Goal: Task Accomplishment & Management: Complete application form

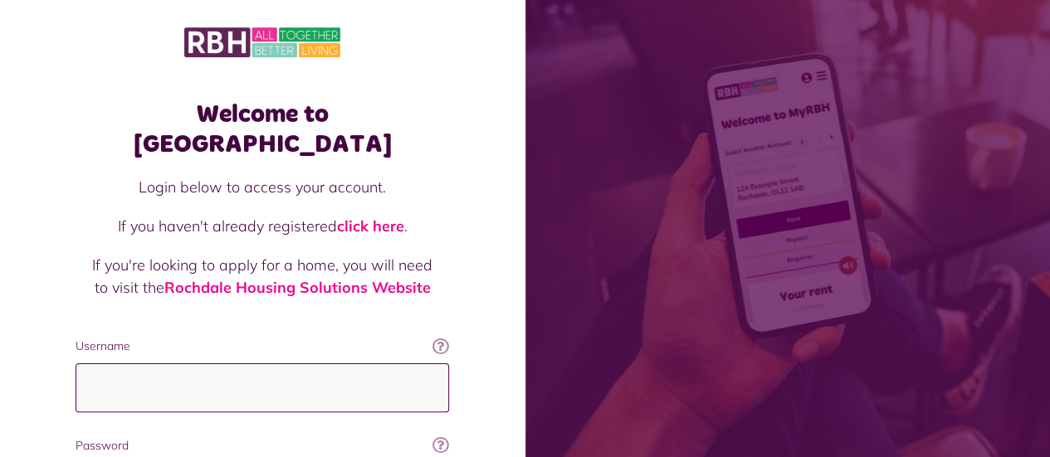
drag, startPoint x: 0, startPoint y: 0, endPoint x: 108, endPoint y: 353, distance: 368.8
click at [108, 363] on input "Username" at bounding box center [262, 387] width 373 height 49
type input "**********"
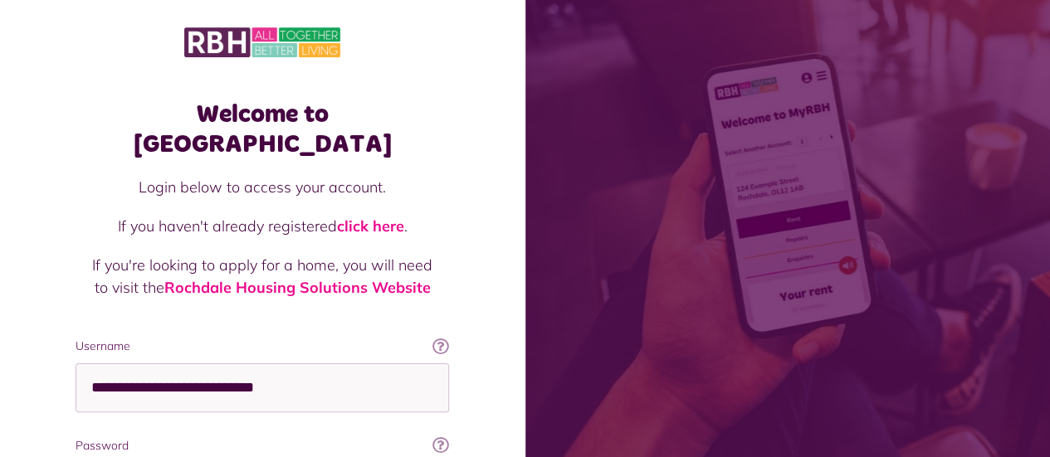
click at [167, 437] on label "Password" at bounding box center [262, 445] width 373 height 17
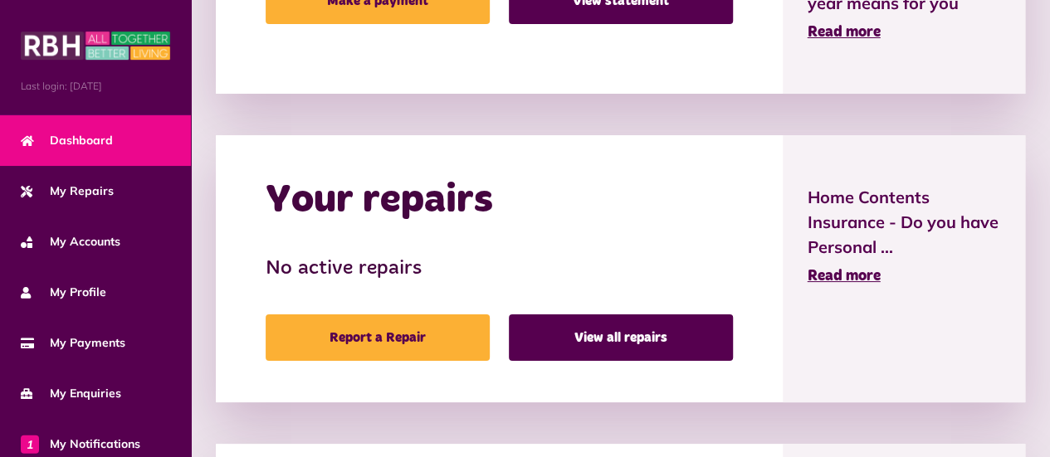
scroll to position [631, 0]
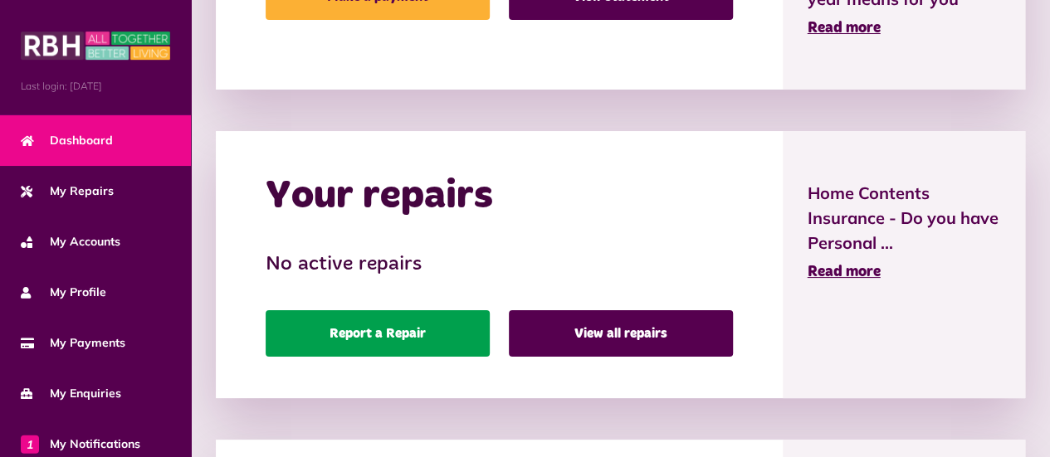
click at [356, 333] on link "Report a Repair" at bounding box center [378, 333] width 224 height 46
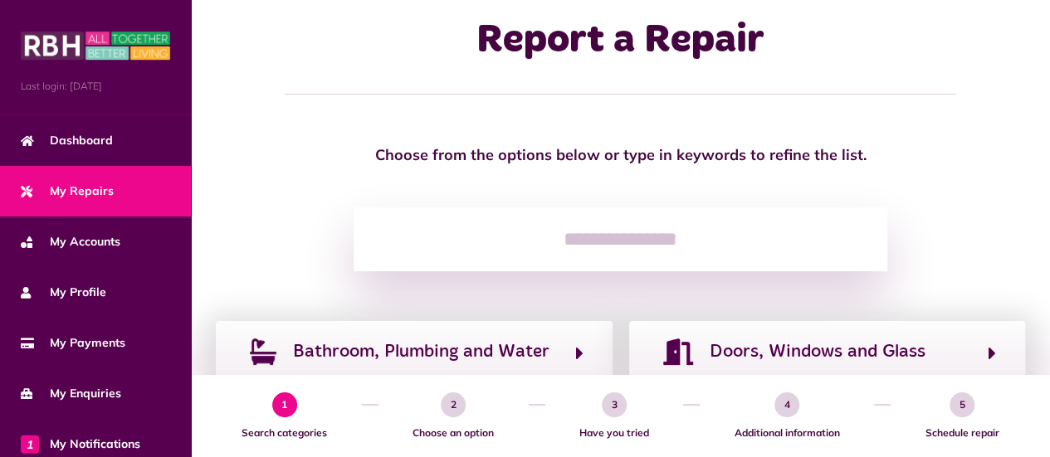
scroll to position [100, 0]
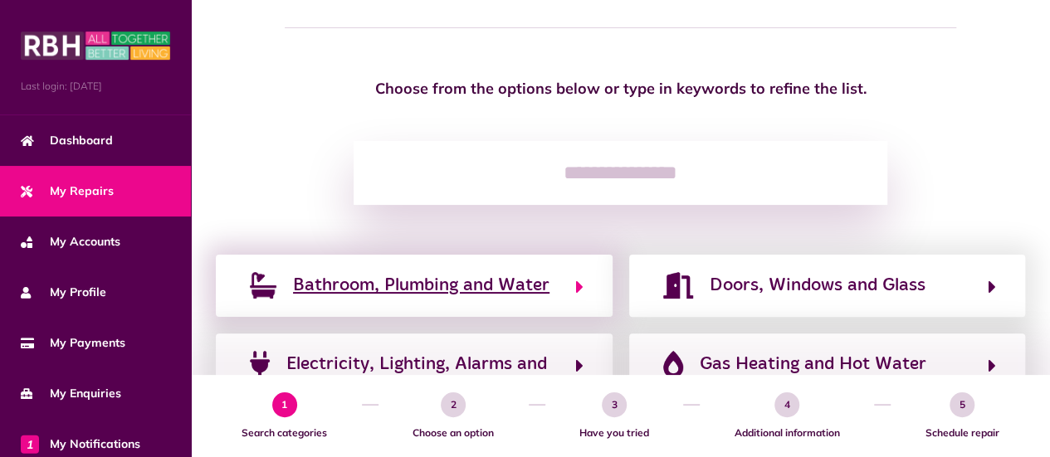
click at [413, 292] on span "Bathroom, Plumbing and Water" at bounding box center [421, 285] width 256 height 27
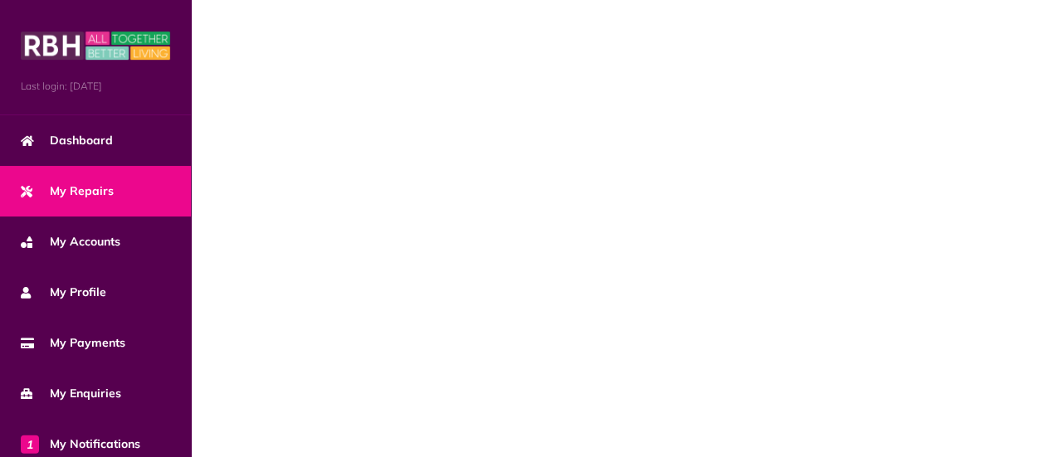
scroll to position [0, 0]
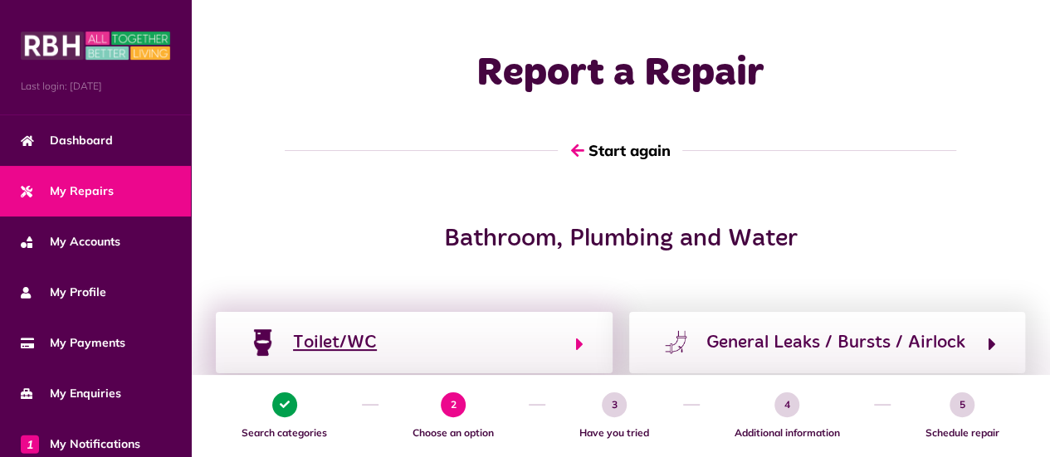
click at [392, 355] on button "Toilet/WC" at bounding box center [414, 343] width 339 height 28
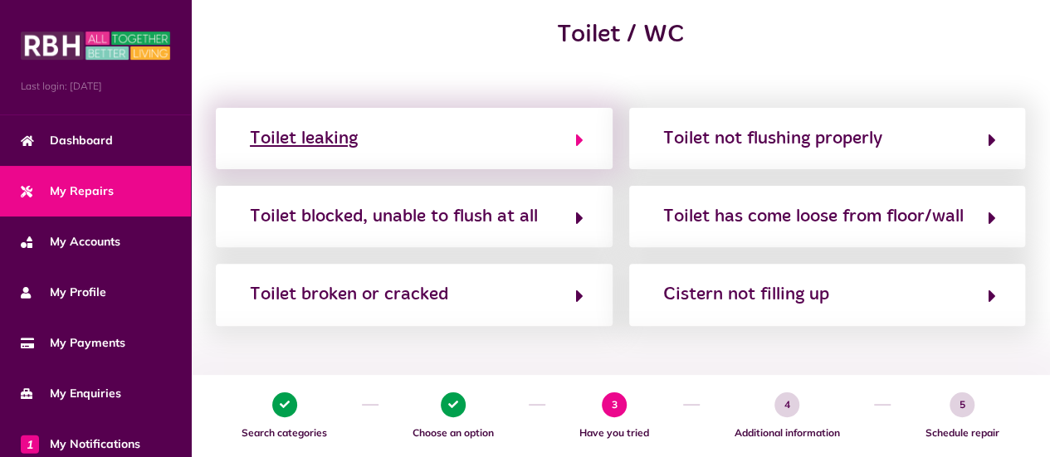
scroll to position [232, 0]
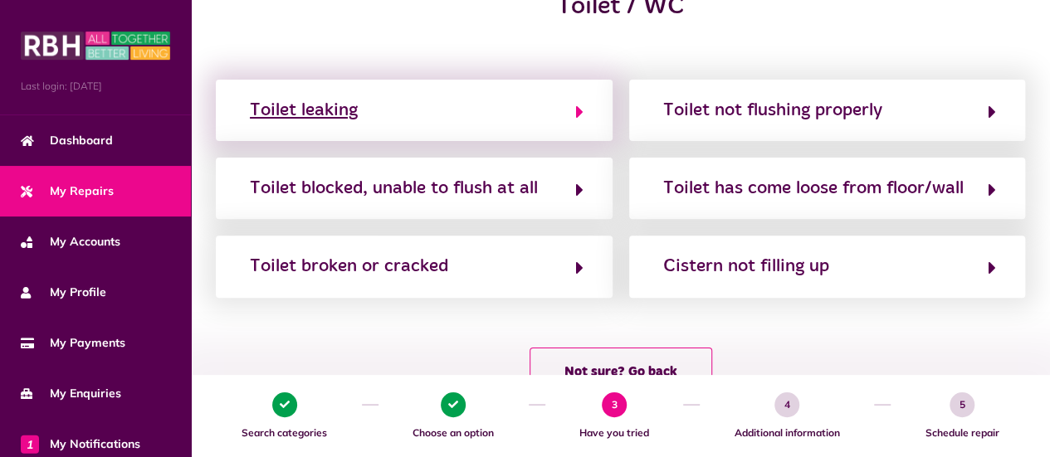
click at [342, 114] on div "Toilet leaking" at bounding box center [304, 110] width 108 height 27
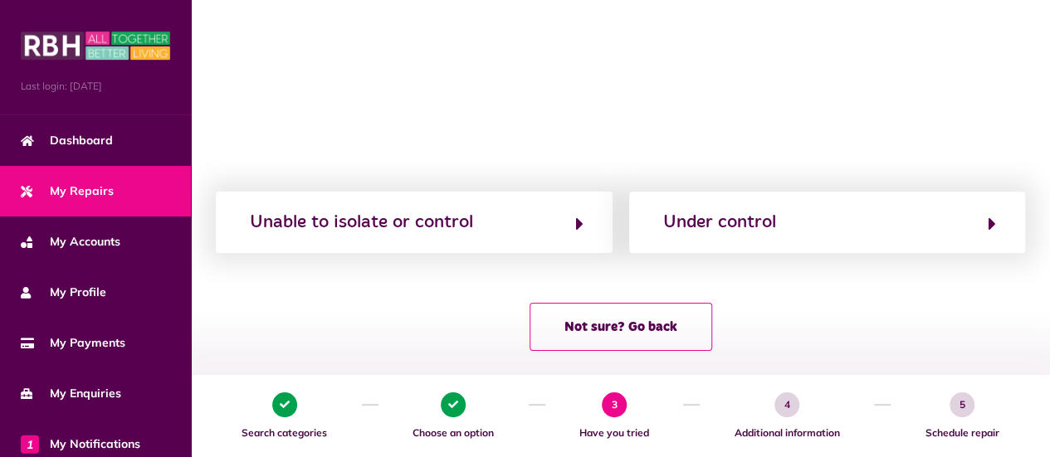
scroll to position [398, 0]
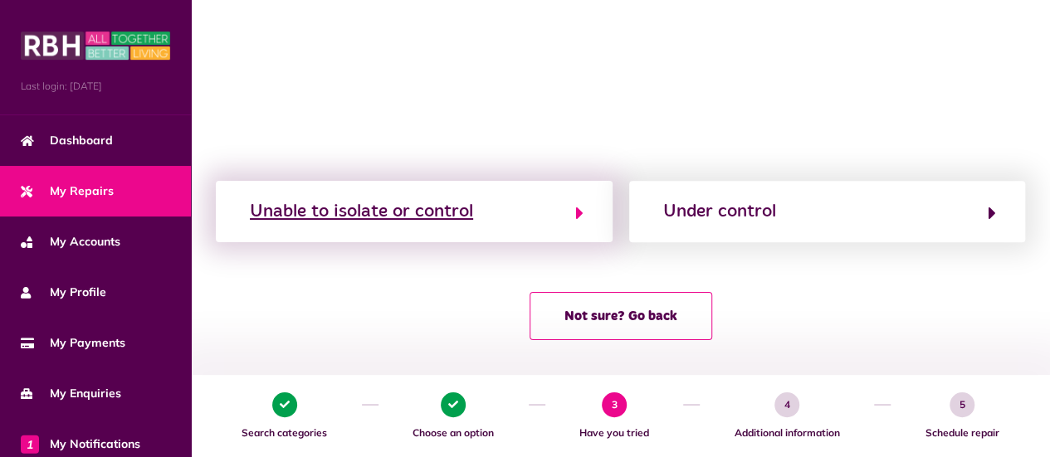
click at [416, 217] on div "Unable to isolate or control" at bounding box center [361, 211] width 223 height 27
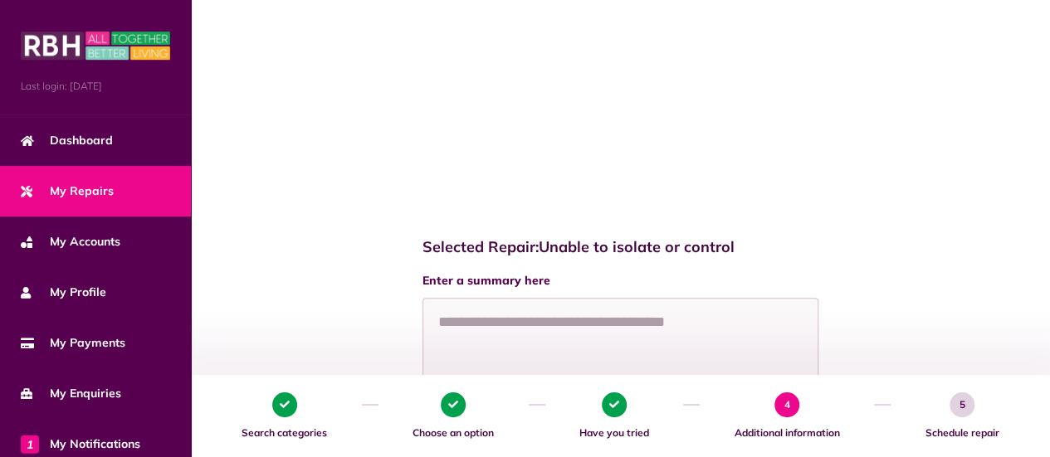
scroll to position [664, 0]
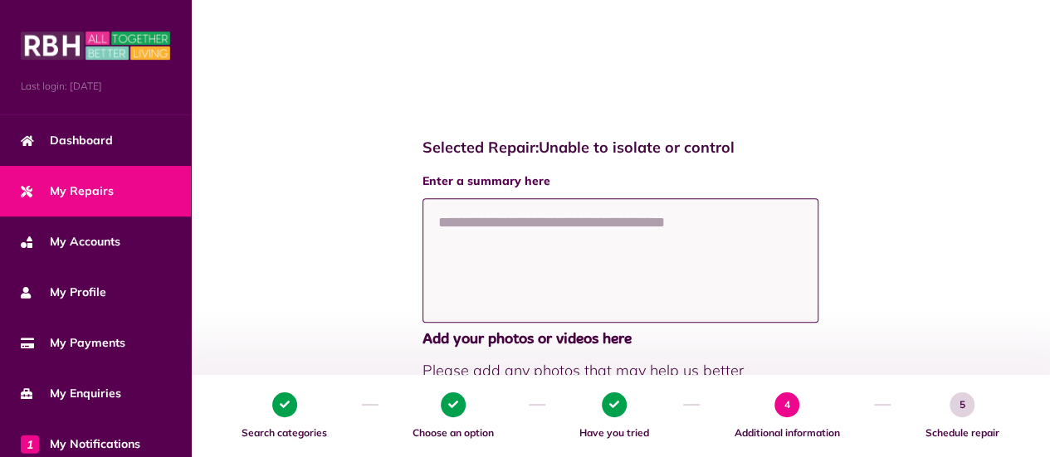
click at [540, 247] on textarea at bounding box center [620, 260] width 397 height 124
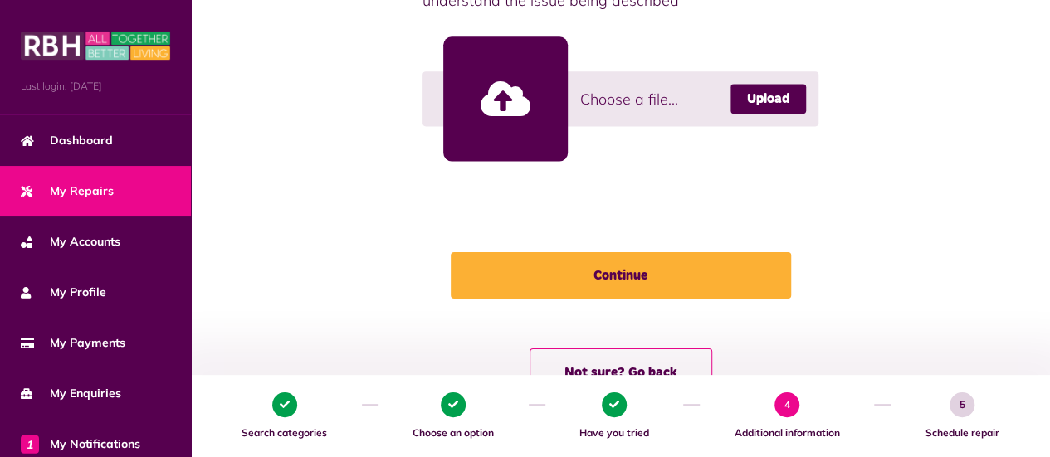
scroll to position [1062, 0]
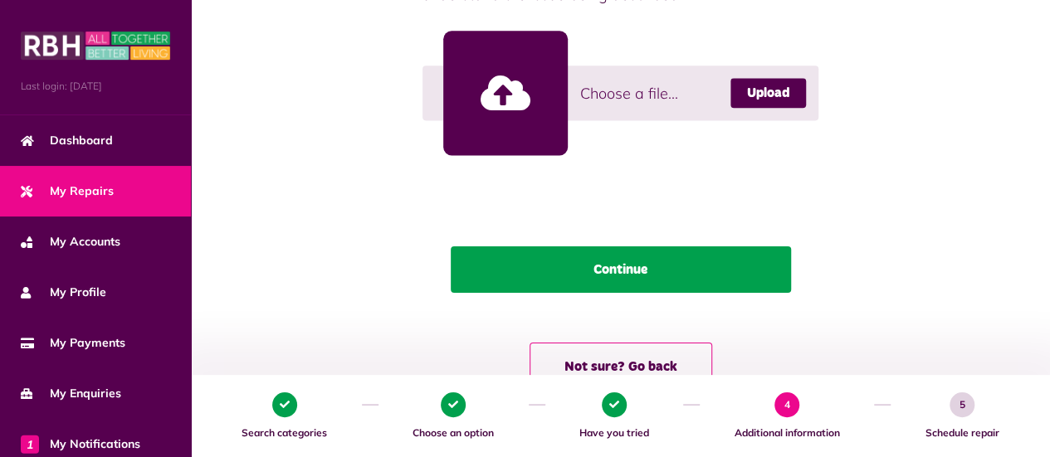
type textarea "**********"
click at [651, 278] on button "Continue" at bounding box center [621, 269] width 340 height 46
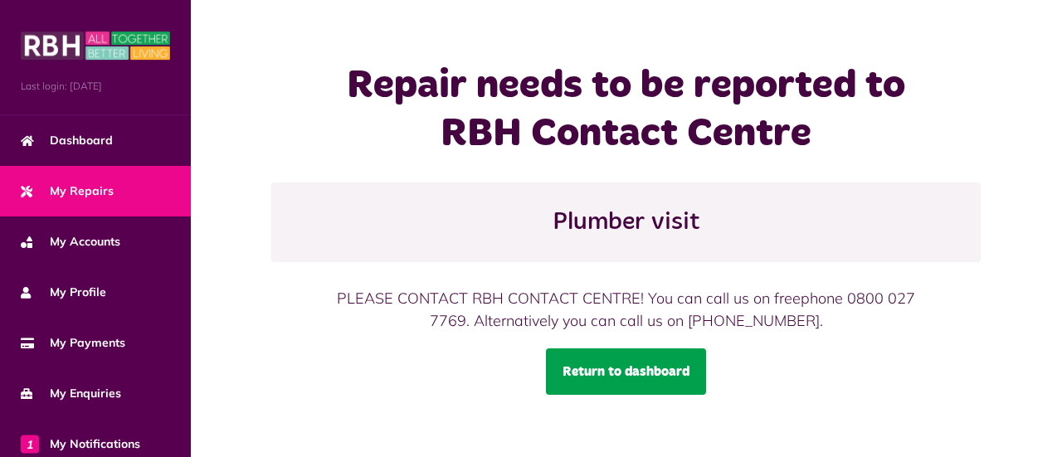
click at [657, 374] on link "Return to dashboard" at bounding box center [626, 372] width 160 height 46
